Goal: Task Accomplishment & Management: Manage account settings

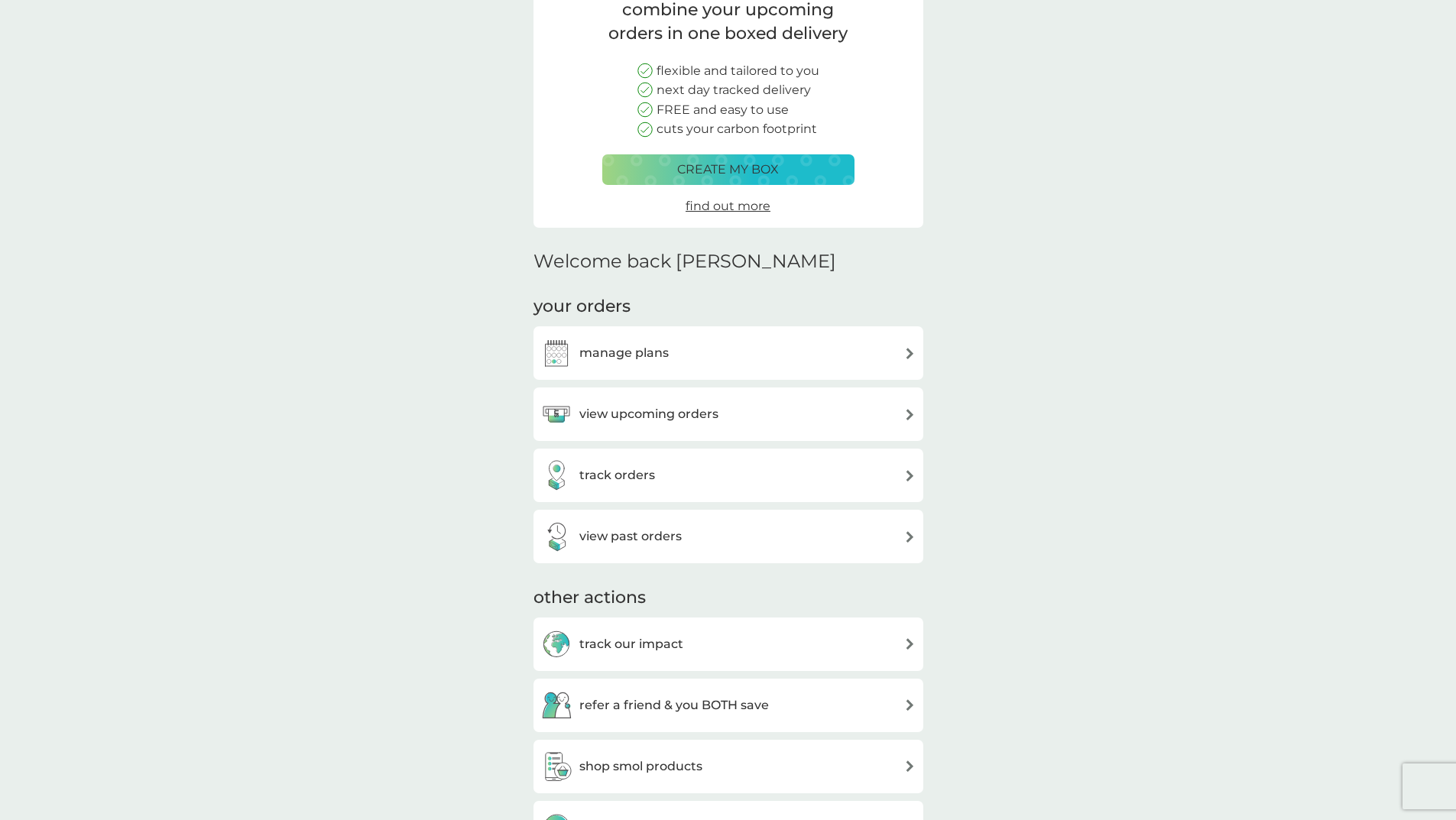
scroll to position [229, 0]
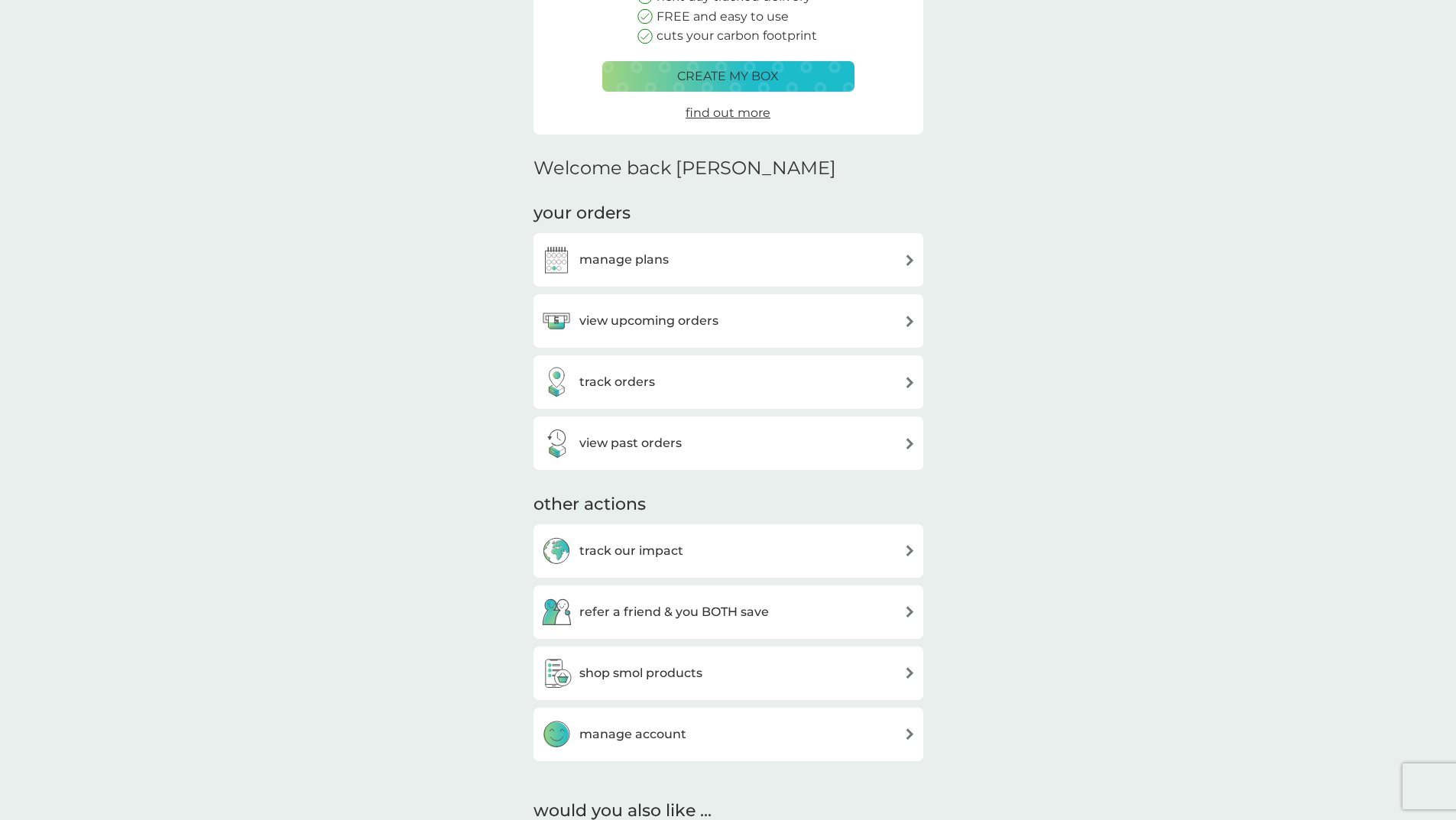
click at [904, 262] on img at bounding box center [910, 260] width 11 height 11
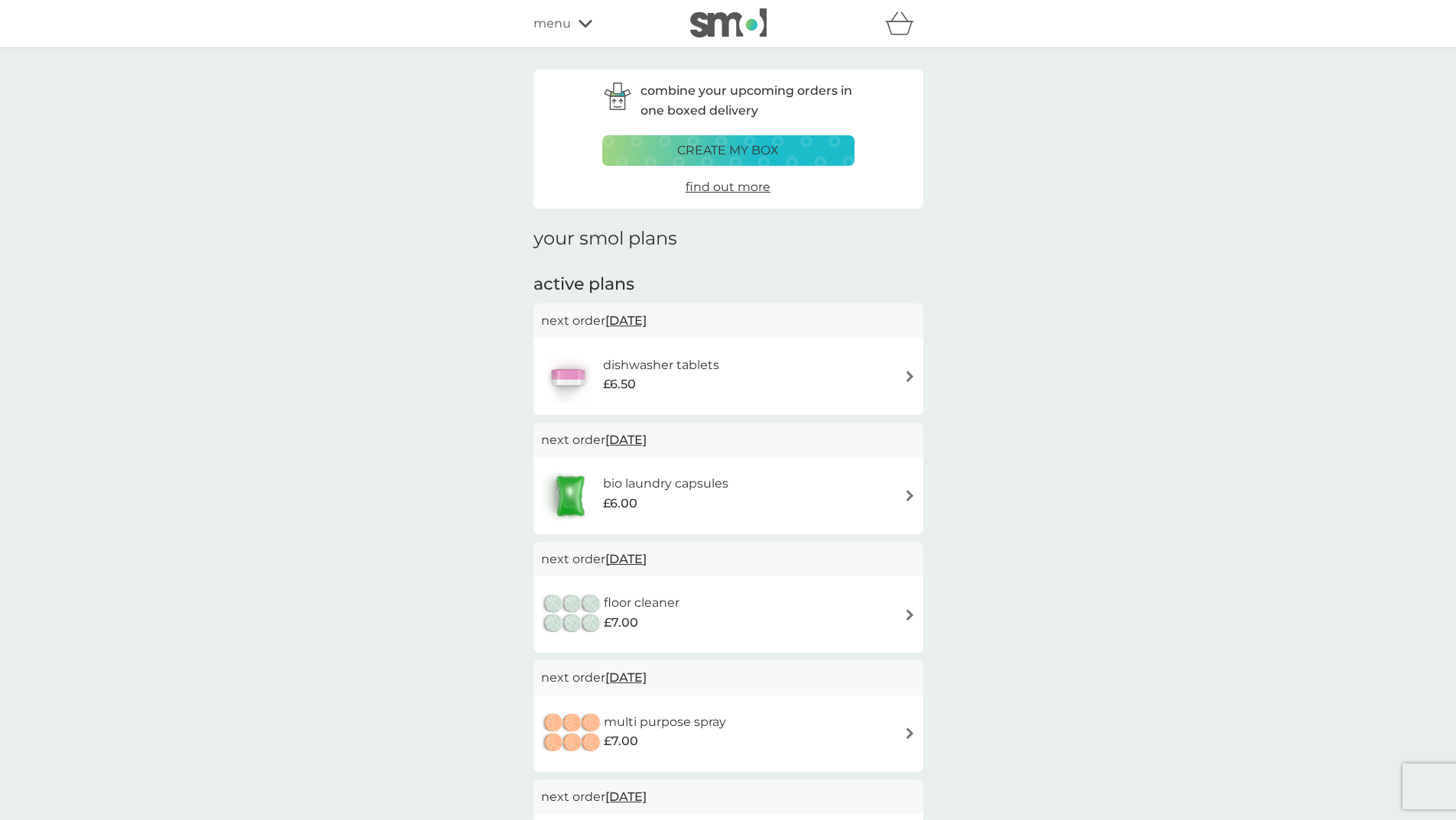
click at [584, 24] on icon at bounding box center [585, 24] width 14 height 9
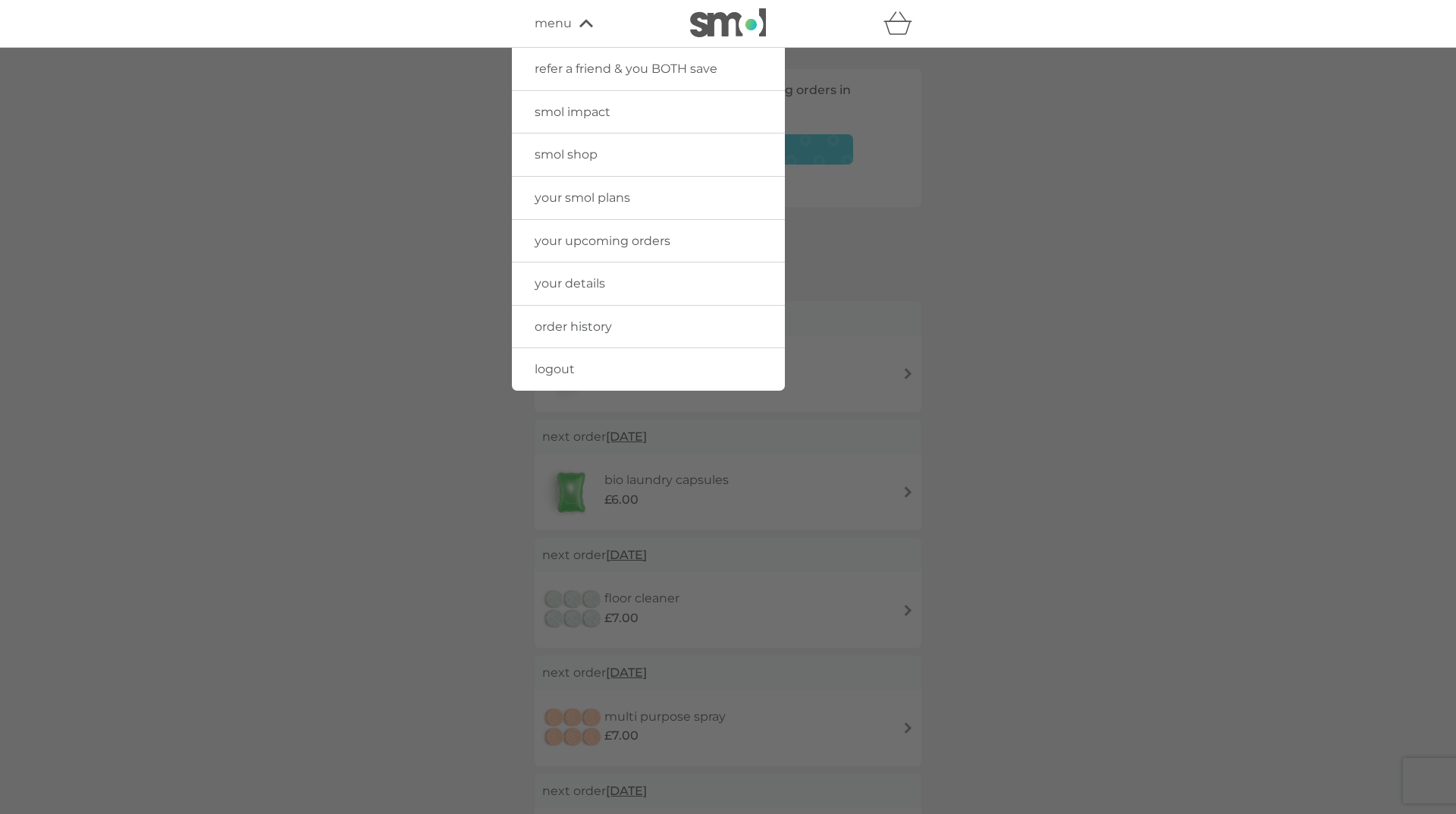
click at [583, 161] on span "smol shop" at bounding box center [565, 153] width 63 height 14
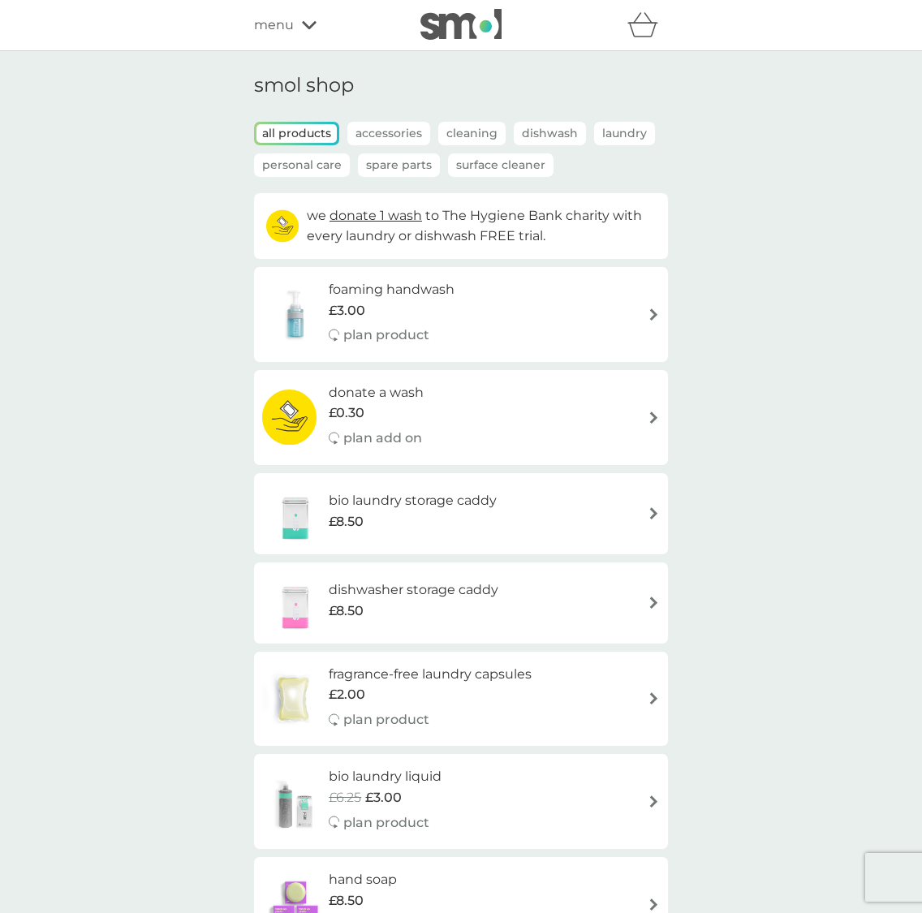
click at [551, 136] on p "Dishwash" at bounding box center [550, 134] width 72 height 24
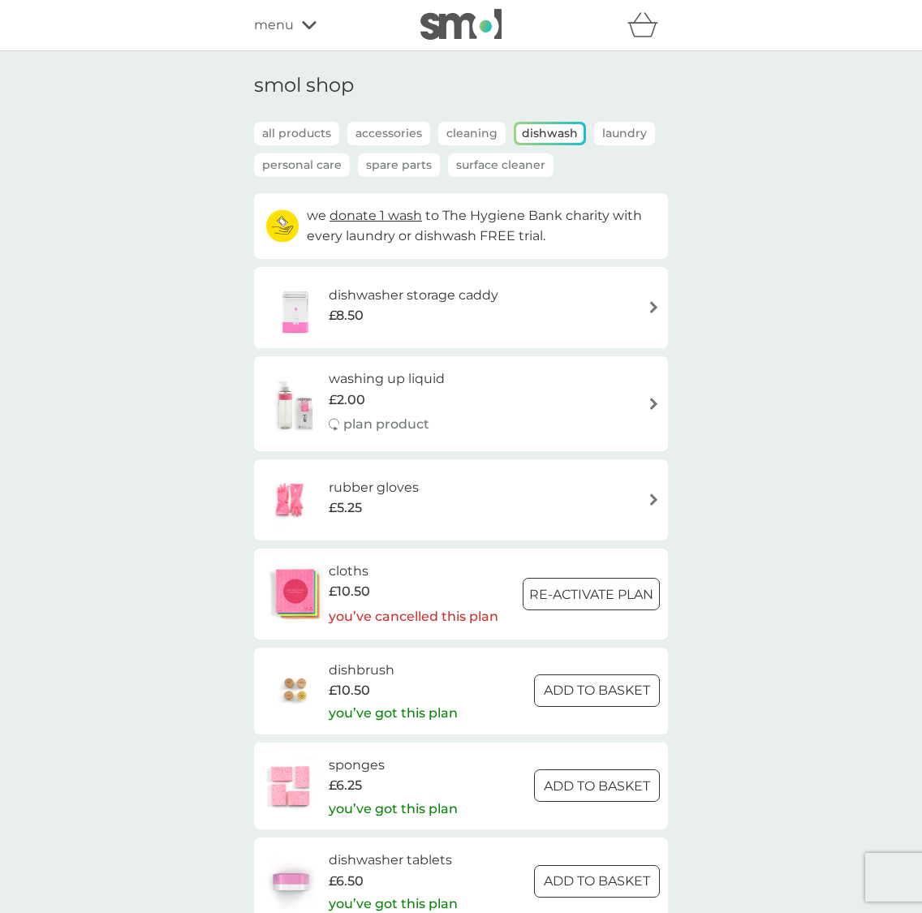
click at [311, 20] on icon at bounding box center [309, 25] width 15 height 10
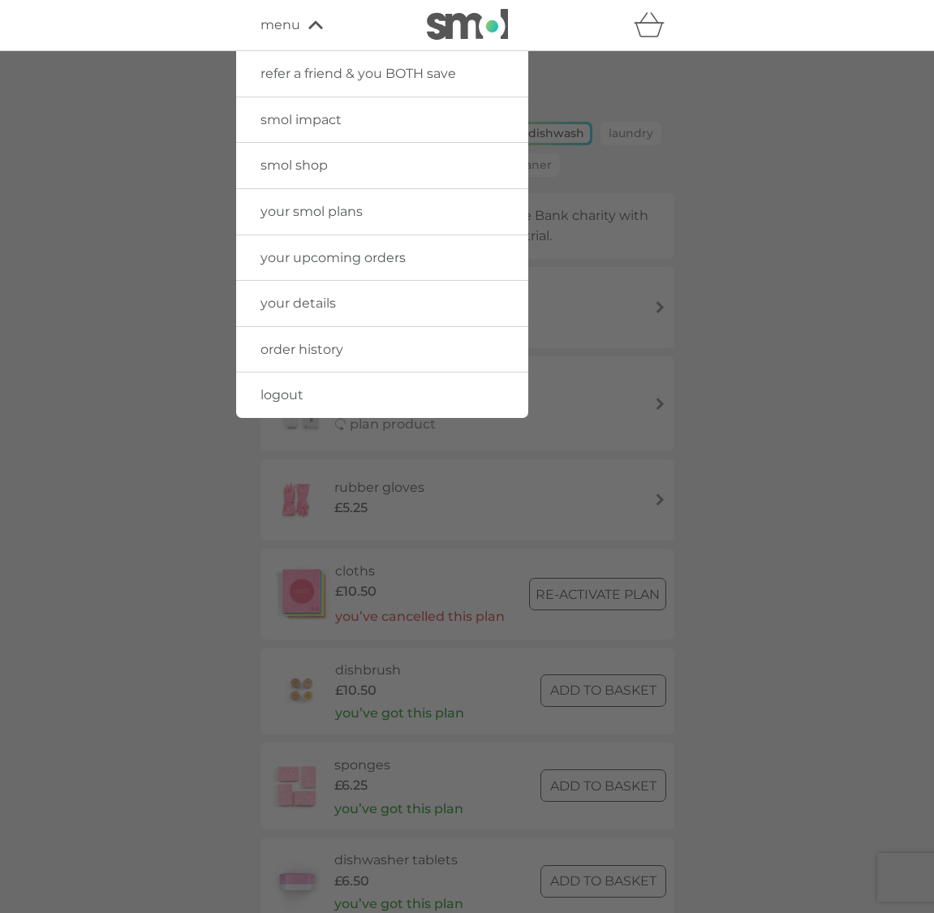
click at [215, 445] on div at bounding box center [467, 507] width 934 height 913
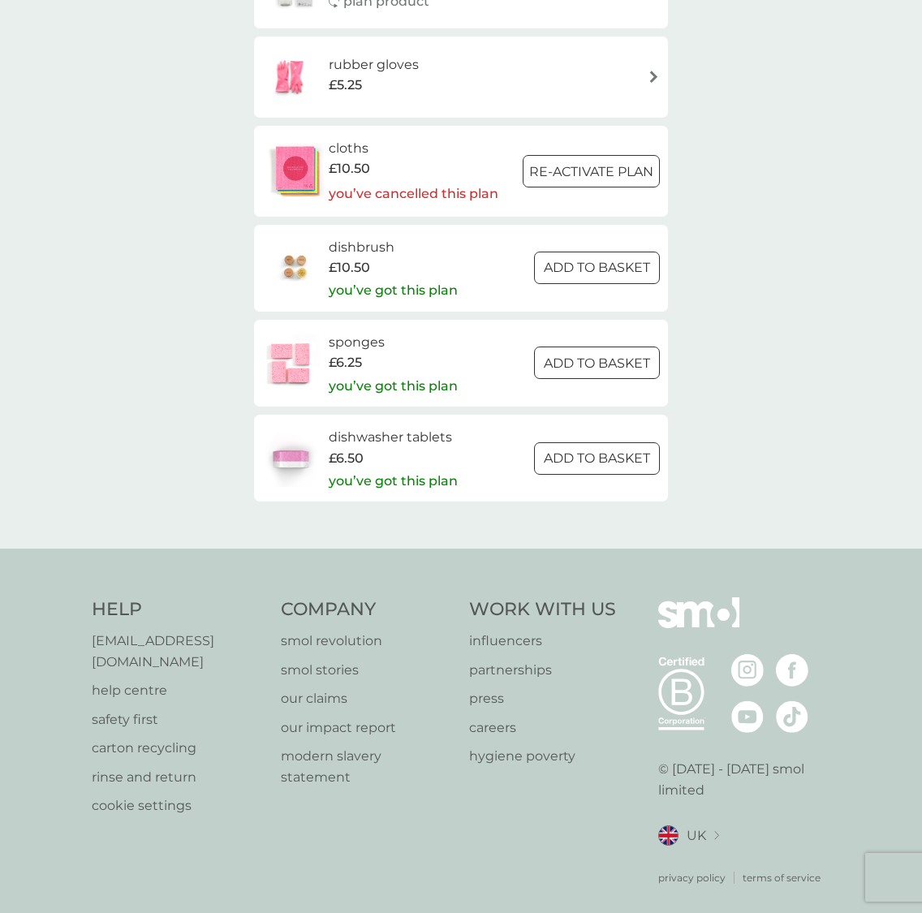
scroll to position [424, 0]
click at [234, 636] on p "[EMAIL_ADDRESS][DOMAIN_NAME]" at bounding box center [178, 650] width 173 height 41
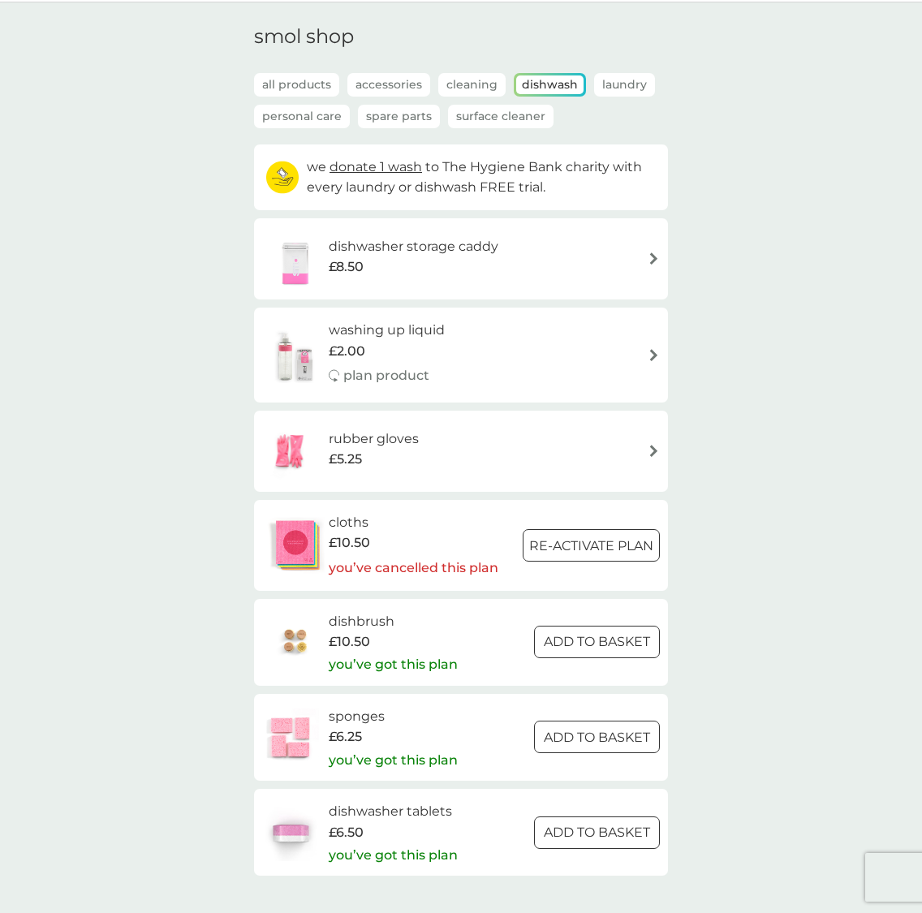
scroll to position [0, 0]
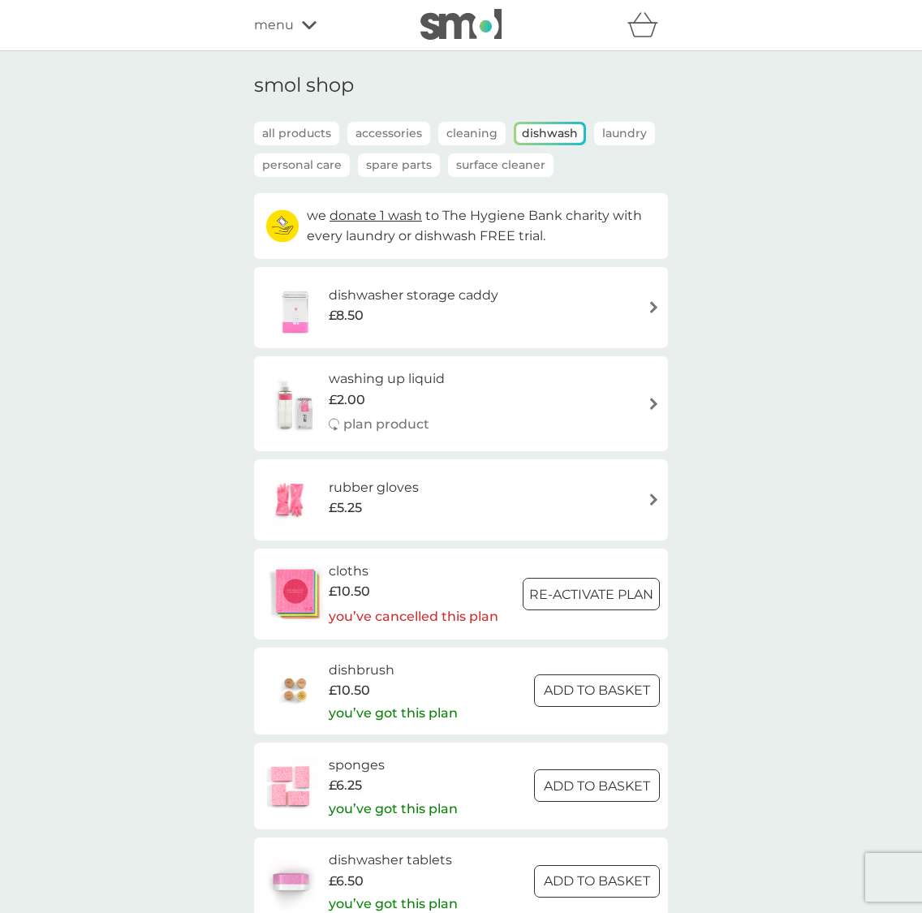
click at [306, 31] on div "menu" at bounding box center [323, 25] width 138 height 21
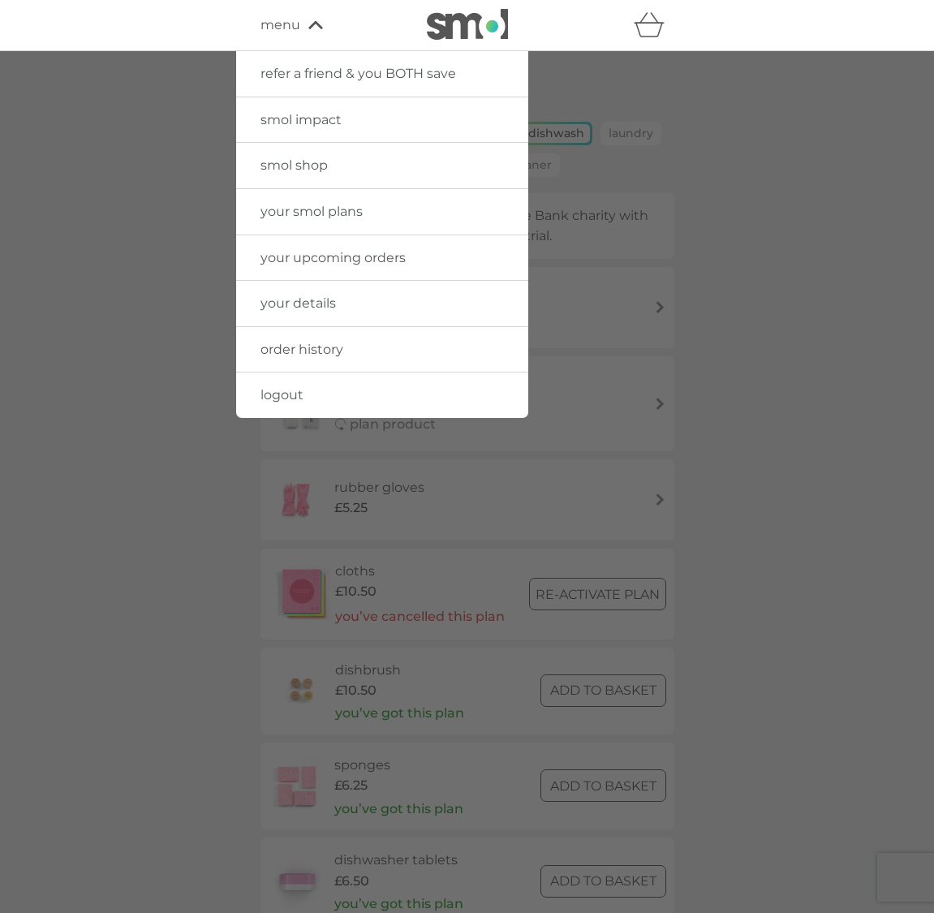
click at [309, 299] on span "your details" at bounding box center [297, 302] width 75 height 15
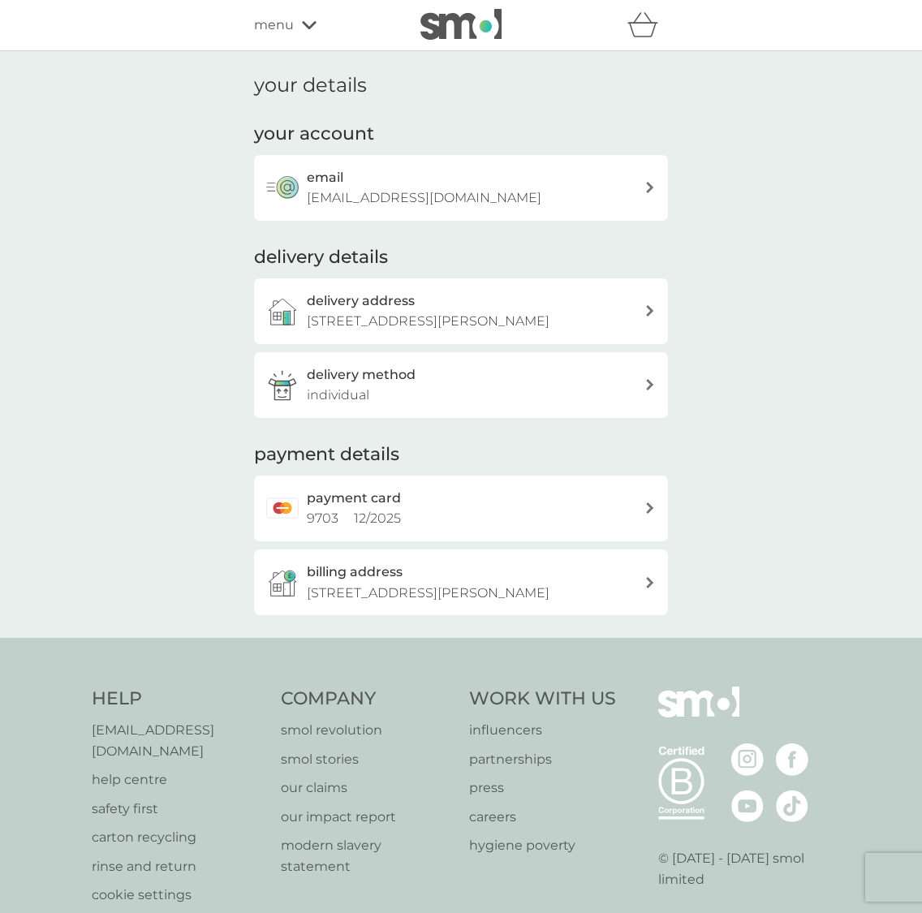
click at [648, 187] on icon at bounding box center [650, 187] width 8 height 11
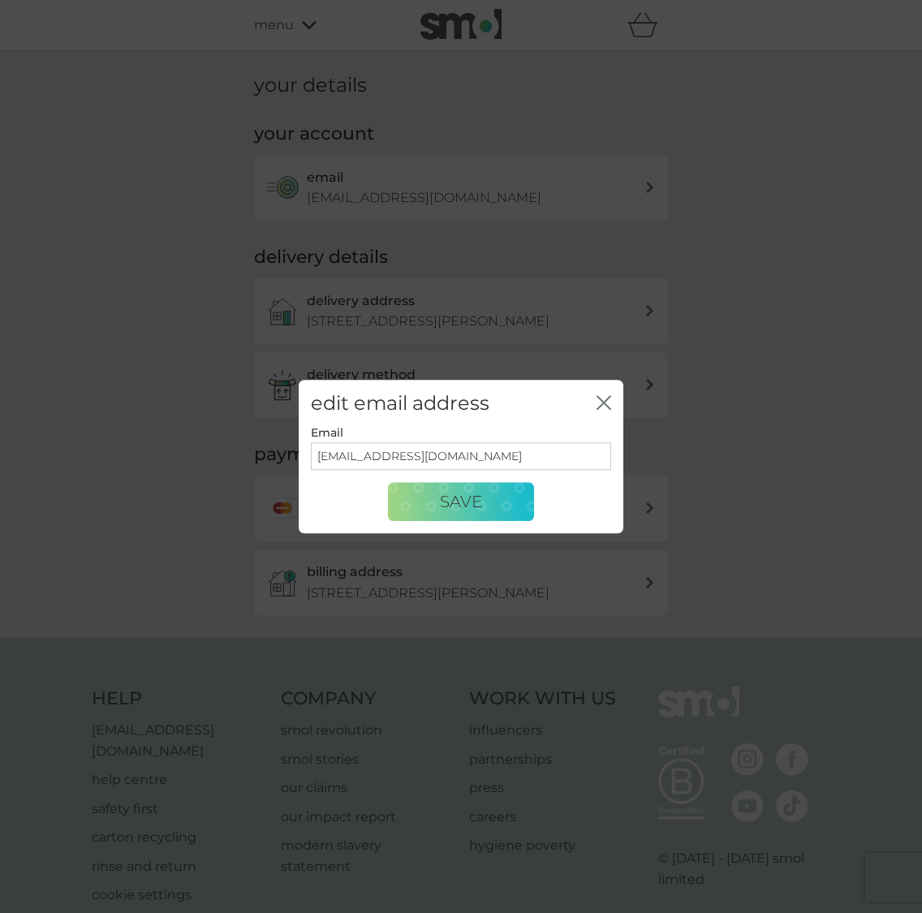
click at [609, 407] on icon "close" at bounding box center [607, 402] width 6 height 13
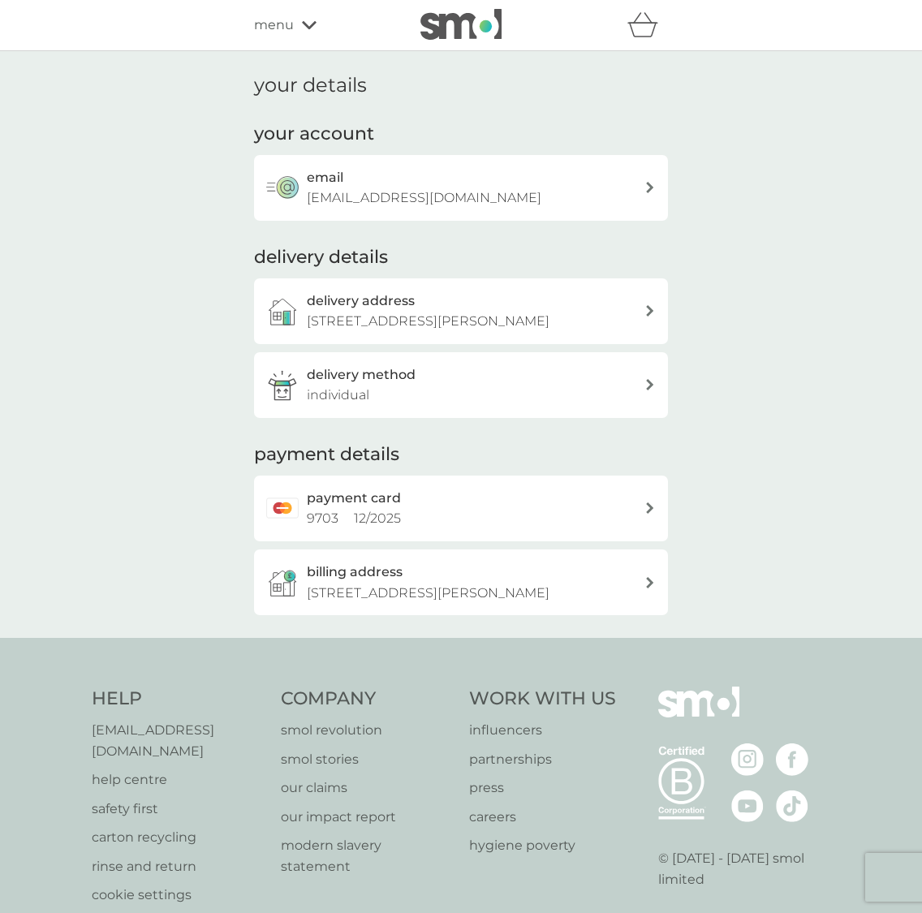
click at [299, 28] on div "menu" at bounding box center [323, 25] width 138 height 21
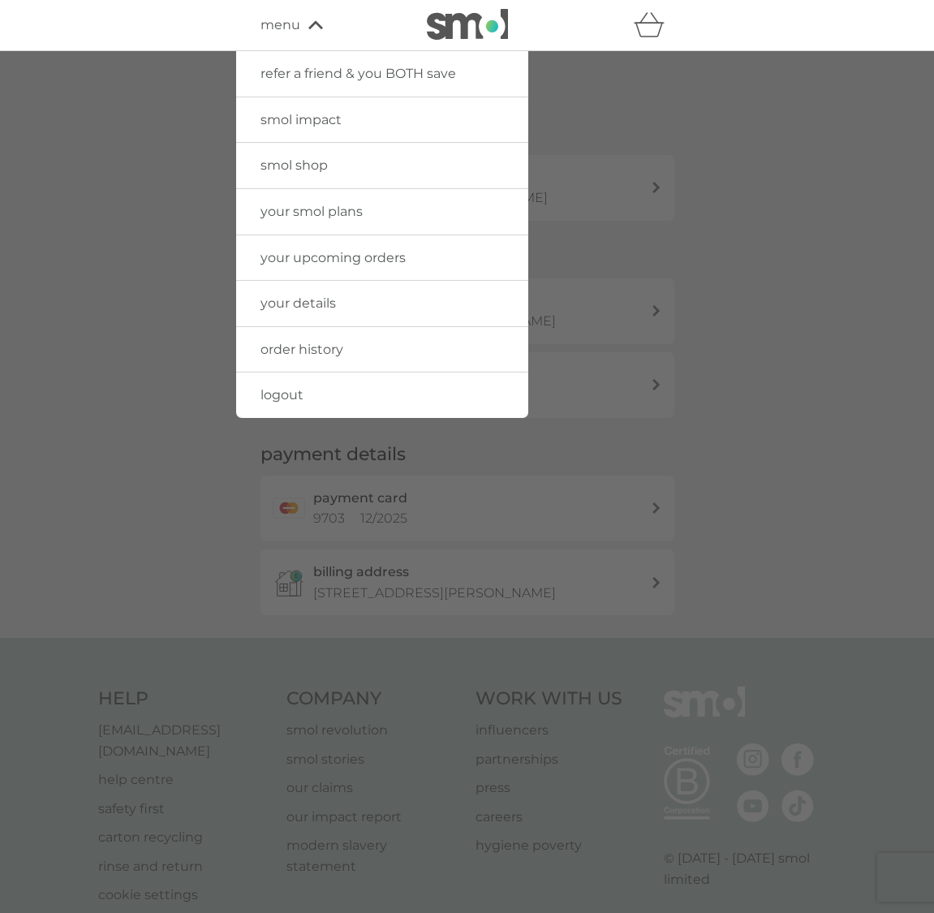
click at [317, 210] on span "your smol plans" at bounding box center [311, 211] width 102 height 15
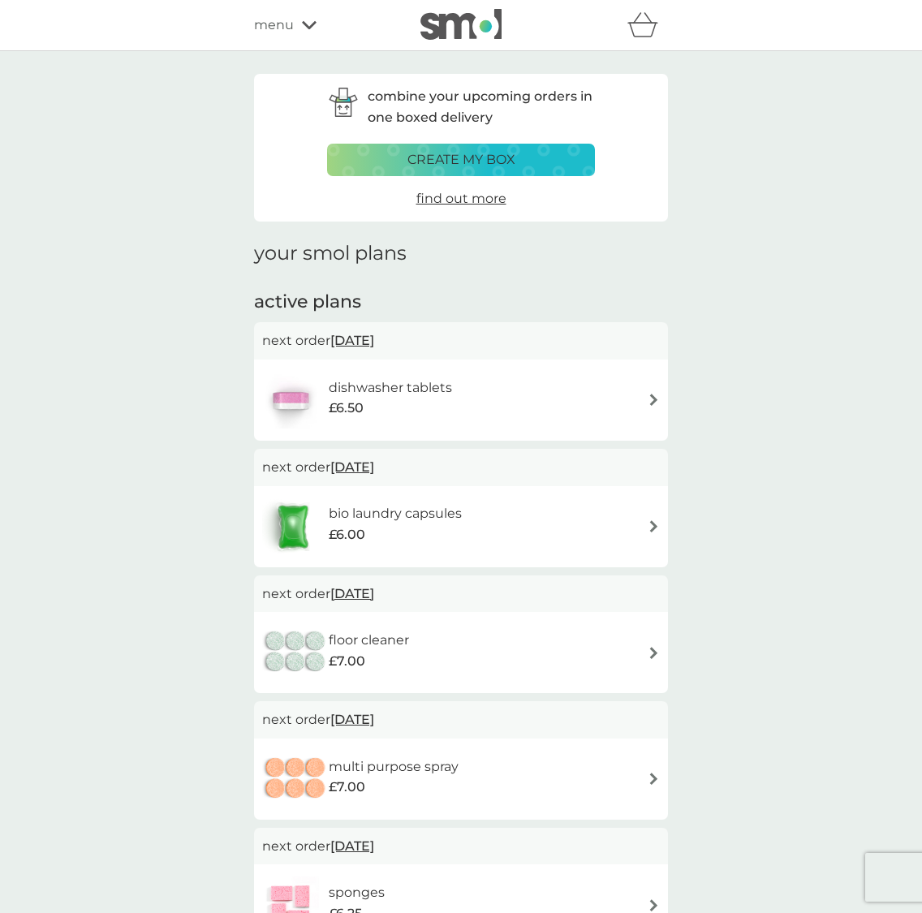
click at [309, 21] on icon at bounding box center [309, 25] width 15 height 10
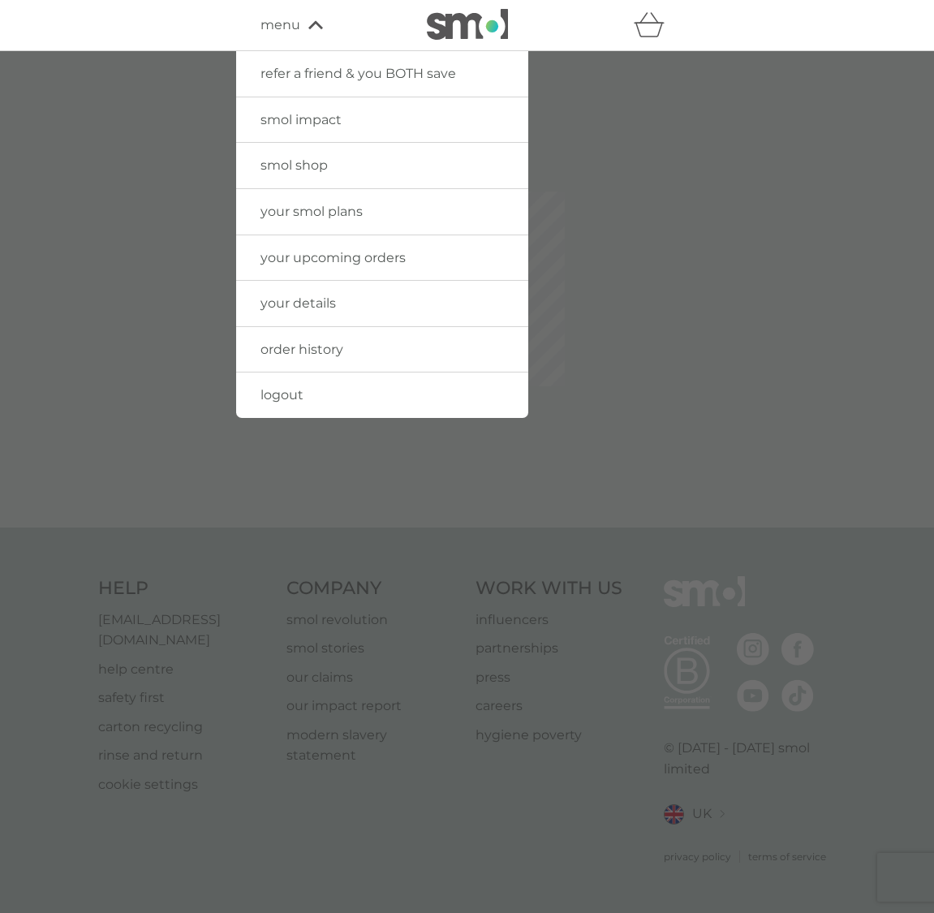
click at [288, 395] on span "logout" at bounding box center [281, 394] width 43 height 15
